Goal: Check status: Check status

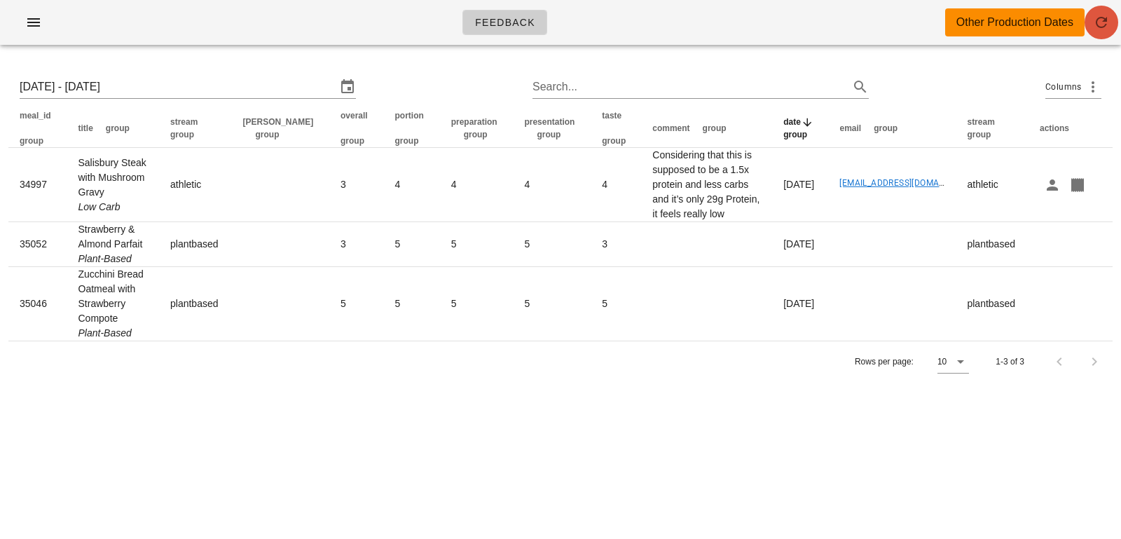
click at [1107, 33] on button "button" at bounding box center [1102, 23] width 34 height 34
click at [208, 89] on input "Mon 11 Aug 2025 - Thu 14 Aug 2025" at bounding box center [178, 87] width 317 height 22
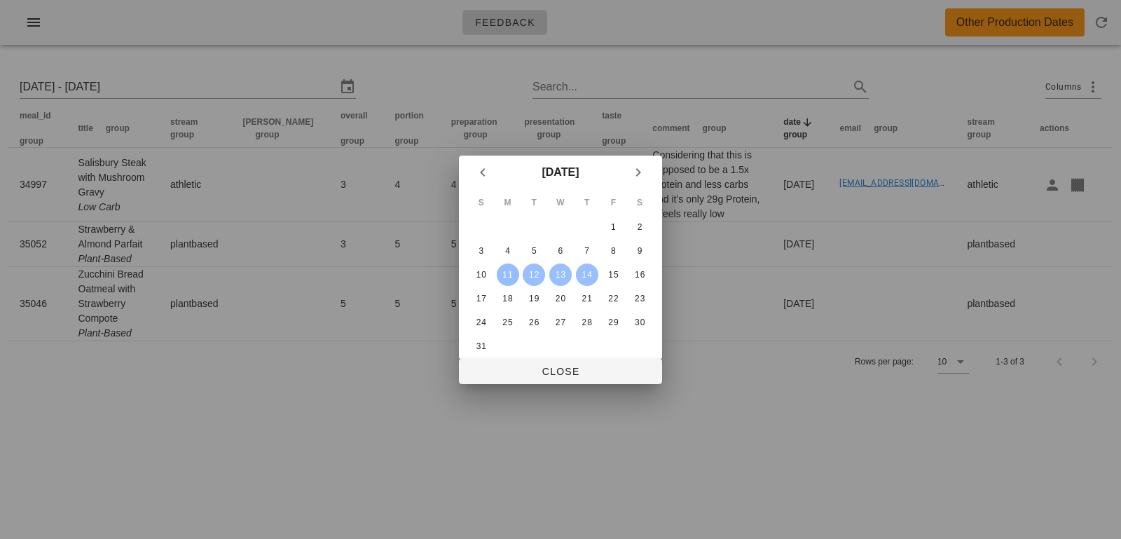
click at [504, 276] on div "11" at bounding box center [508, 275] width 22 height 10
click at [593, 278] on div "14" at bounding box center [587, 275] width 21 height 10
click at [482, 272] on div "10" at bounding box center [481, 275] width 22 height 10
click at [588, 277] on div "14" at bounding box center [587, 275] width 21 height 10
type input "Sun 10 Aug 2025 - Thu 14 Aug 2025"
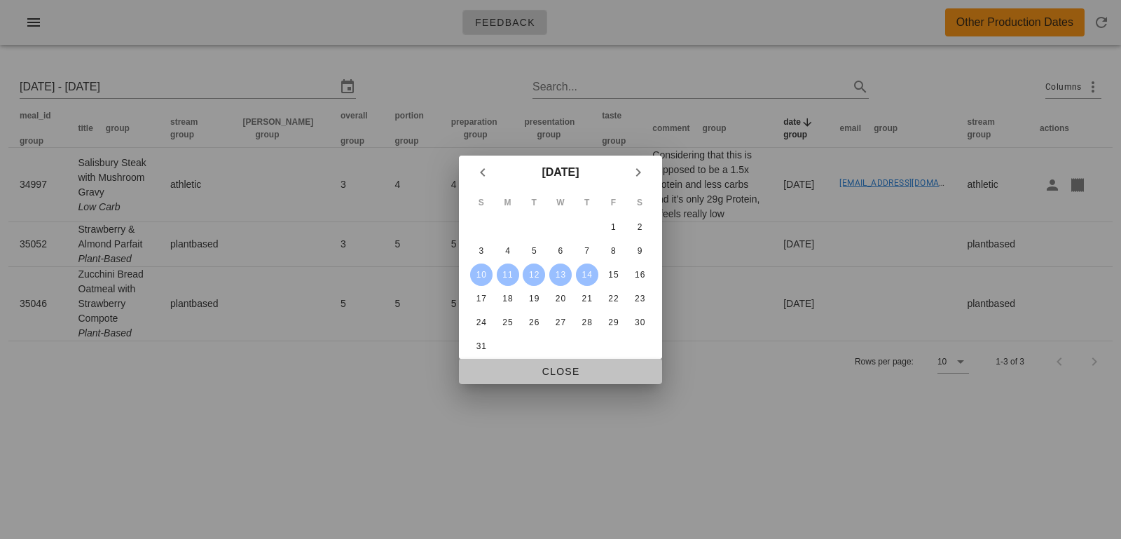
click at [561, 372] on span "Close" at bounding box center [560, 371] width 181 height 11
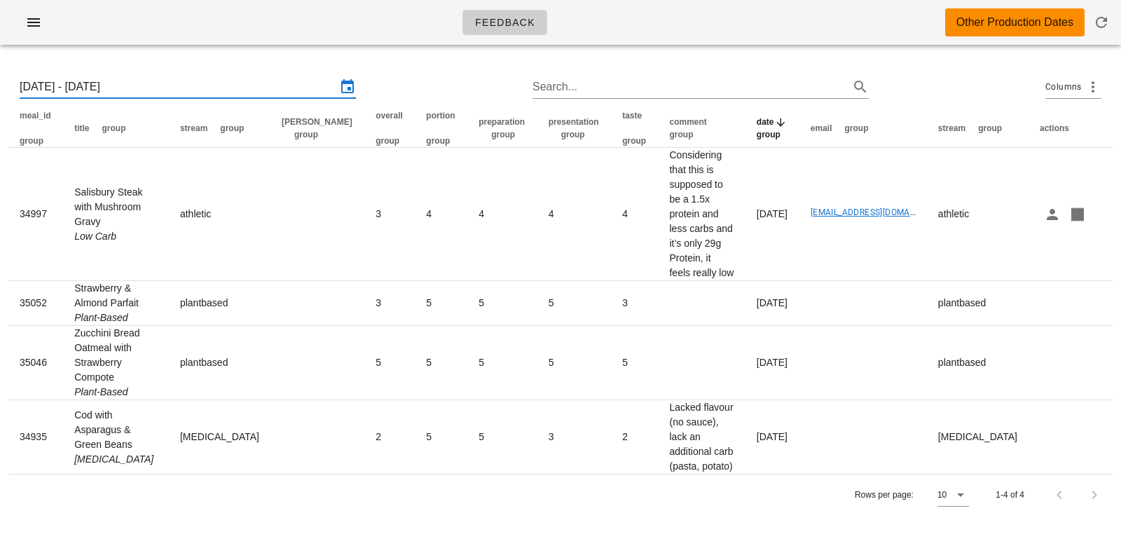
click at [278, 88] on input "Sun 10 Aug 2025 - Thu 14 Aug 2025" at bounding box center [178, 87] width 317 height 22
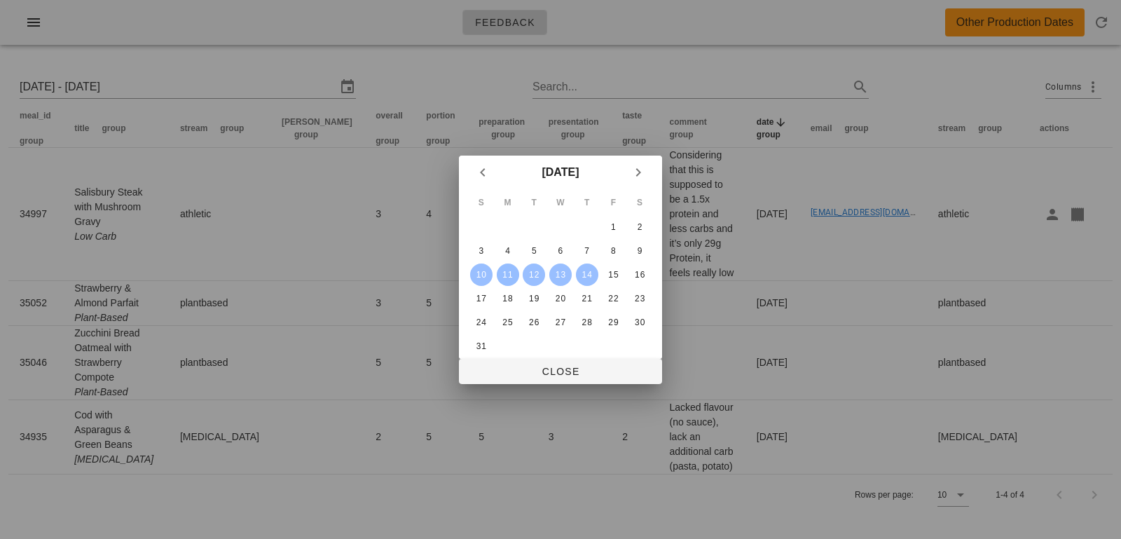
click at [505, 279] on div "11" at bounding box center [508, 275] width 22 height 10
click at [611, 275] on div "15" at bounding box center [613, 275] width 22 height 10
type input "Mon 11 Aug 2025 - Fri 15 Aug 2025"
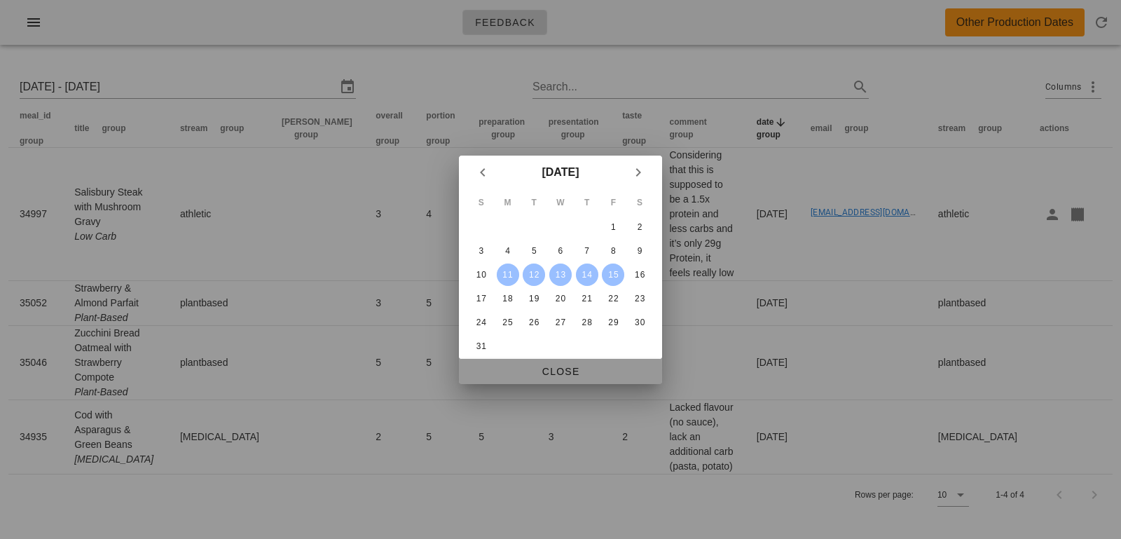
click at [573, 373] on span "Close" at bounding box center [560, 371] width 181 height 11
